Goal: Task Accomplishment & Management: Manage account settings

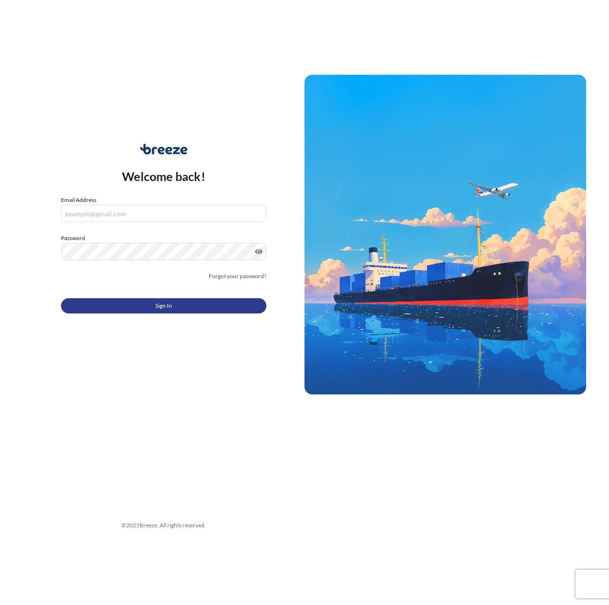
type input "[PERSON_NAME][EMAIL_ADDRESS][PERSON_NAME][DOMAIN_NAME]"
click at [139, 310] on button "Sign In" at bounding box center [164, 305] width 206 height 15
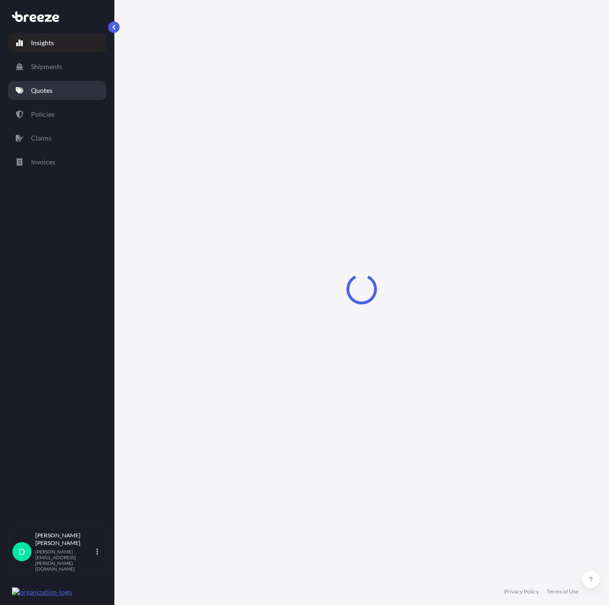
select select "2025"
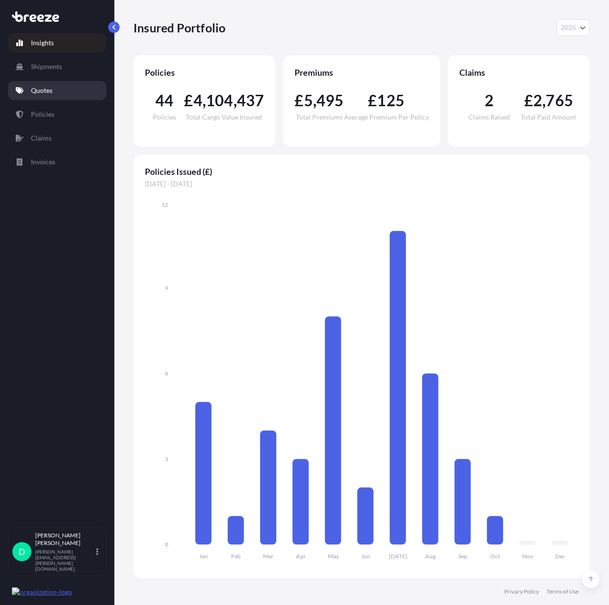
click at [34, 88] on p "Quotes" at bounding box center [41, 91] width 21 height 10
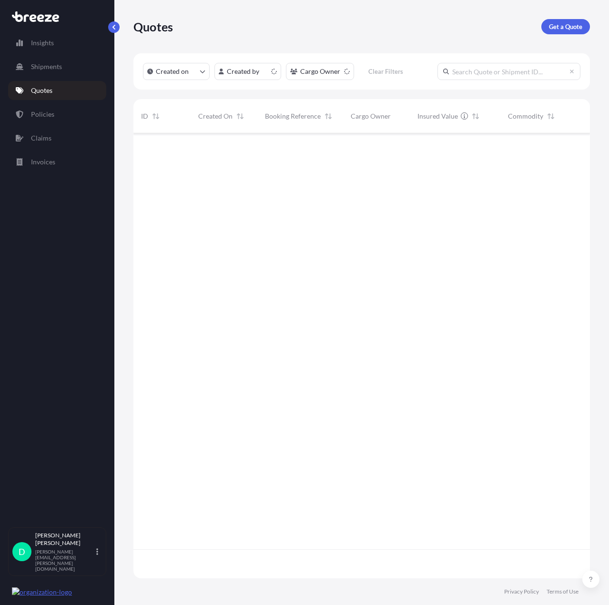
scroll to position [443, 449]
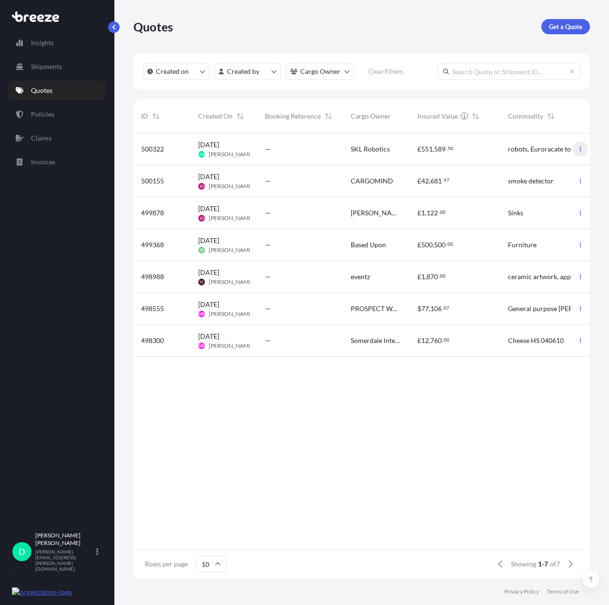
click at [584, 152] on button "button" at bounding box center [580, 149] width 15 height 15
click at [551, 150] on link "Edit quote" at bounding box center [538, 150] width 72 height 15
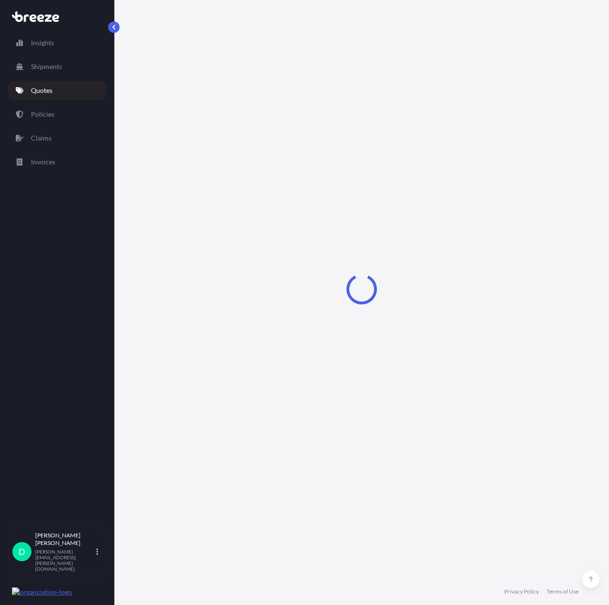
select select "Road"
select select "1"
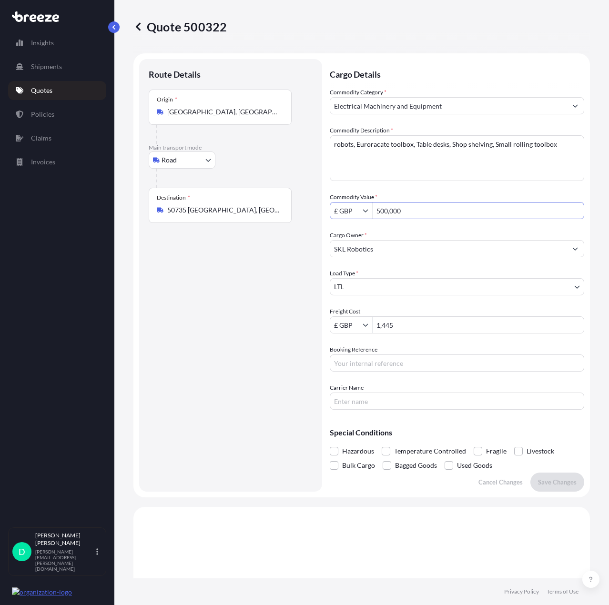
drag, startPoint x: 417, startPoint y: 207, endPoint x: 378, endPoint y: 214, distance: 40.1
click at [378, 214] on input "500,000" at bounding box center [478, 210] width 211 height 17
type input "250,000"
click at [429, 244] on input "SKL Robotics" at bounding box center [448, 248] width 236 height 17
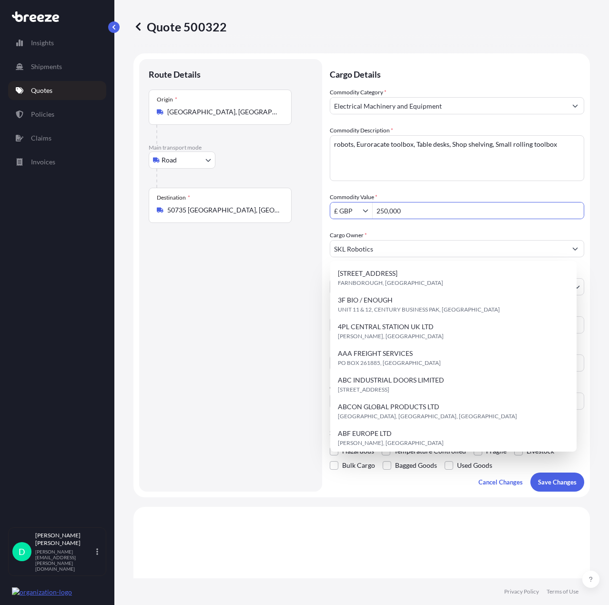
click at [450, 212] on input "250,000" at bounding box center [478, 210] width 211 height 17
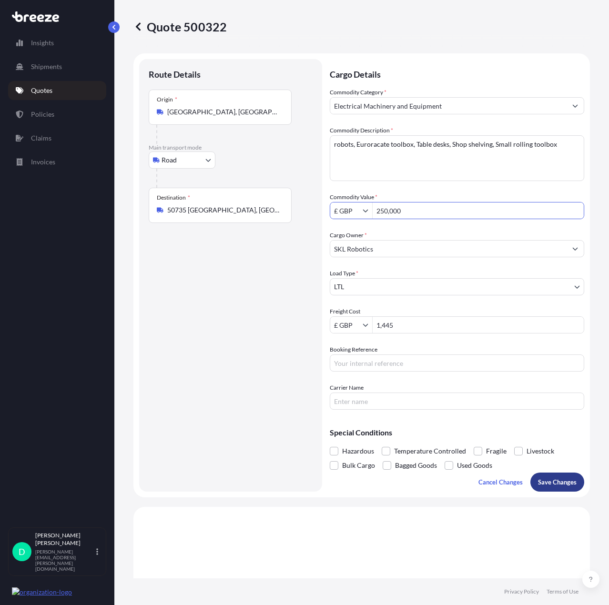
click at [553, 487] on button "Save Changes" at bounding box center [558, 482] width 54 height 19
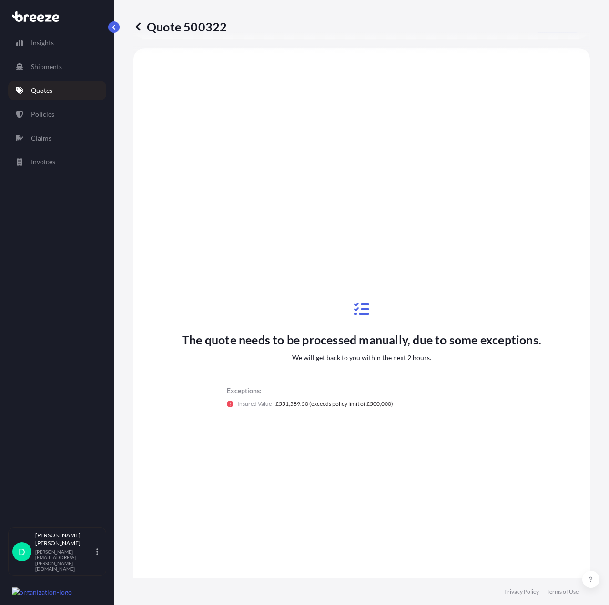
scroll to position [460, 0]
select select "Road"
select select "1"
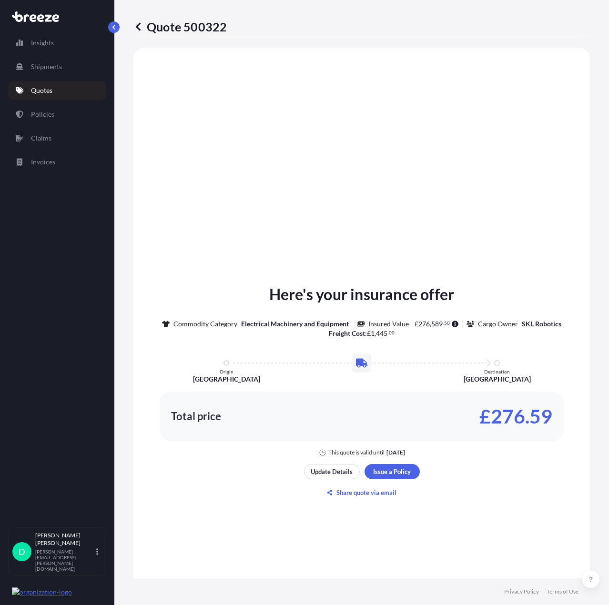
scroll to position [657, 0]
